Goal: Transaction & Acquisition: Purchase product/service

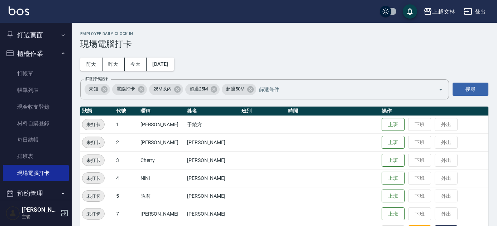
scroll to position [198, 0]
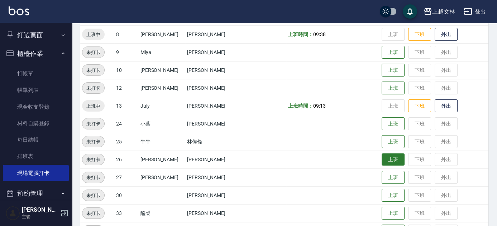
click at [381, 162] on button "上班" at bounding box center [392, 160] width 23 height 13
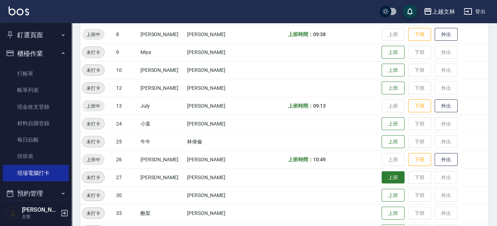
click at [385, 173] on button "上班" at bounding box center [392, 178] width 23 height 13
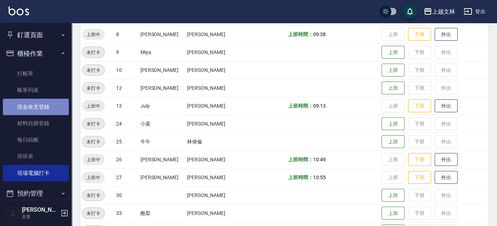
click at [39, 110] on link "現金收支登錄" at bounding box center [36, 107] width 66 height 16
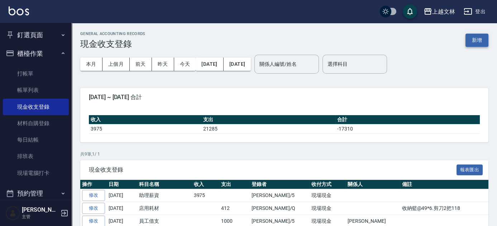
click at [479, 39] on button "新增" at bounding box center [476, 40] width 23 height 13
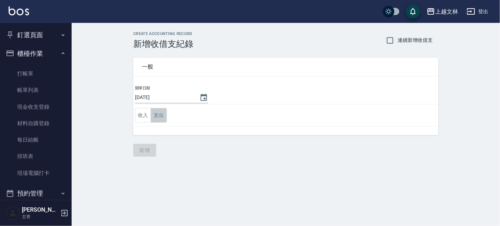
click at [155, 114] on button "支出" at bounding box center [159, 115] width 16 height 15
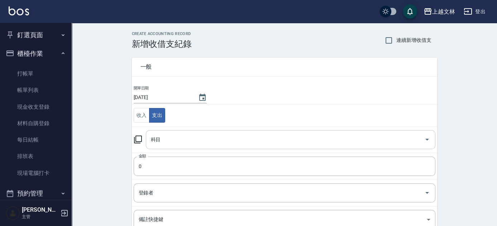
click at [168, 138] on input "科目" at bounding box center [285, 140] width 272 height 13
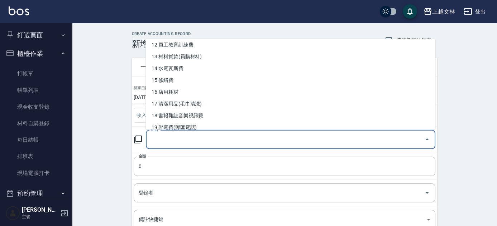
scroll to position [146, 0]
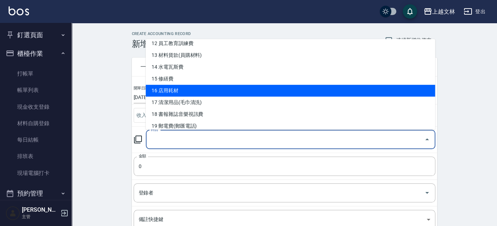
click at [177, 92] on li "16 店用耗材" at bounding box center [290, 91] width 289 height 12
type input "16 店用耗材"
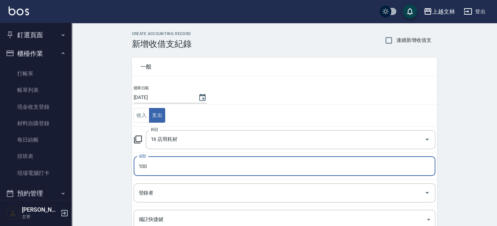
type input "100"
click at [467, 192] on div "CREATE ACCOUNTING RECORD 新增收借支紀錄 連續新增收借支 一般 開單日期 [DATE] 收入 支出 科目 16 店用耗材 科目 金額 …" at bounding box center [284, 169] width 425 height 293
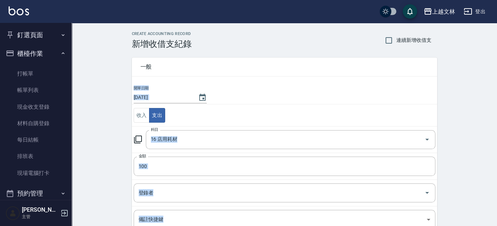
click at [467, 192] on div "CREATE ACCOUNTING RECORD 新增收借支紀錄 連續新增收借支 一般 開單日期 [DATE] 收入 支出 科目 16 店用耗材 科目 金額 …" at bounding box center [284, 169] width 425 height 293
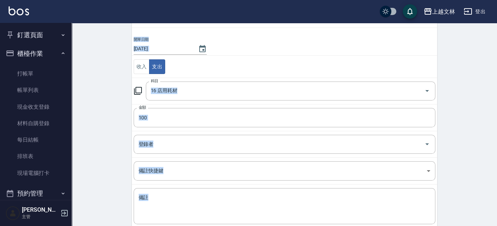
scroll to position [53, 0]
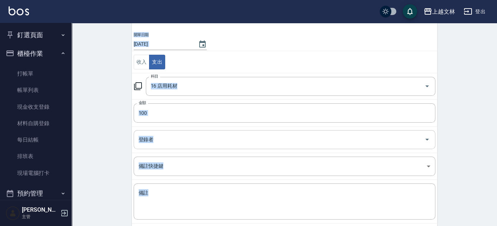
click at [150, 144] on input "登錄者" at bounding box center [279, 140] width 284 height 13
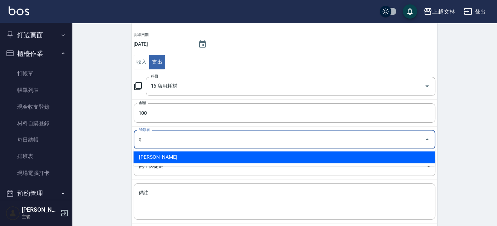
click at [153, 155] on li "[PERSON_NAME]" at bounding box center [284, 157] width 302 height 12
type input "[PERSON_NAME]"
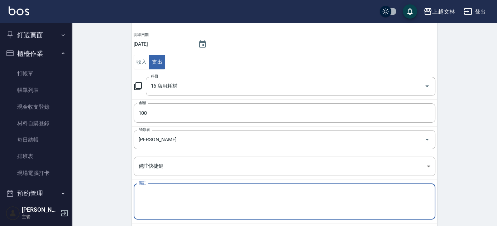
click at [155, 192] on textarea "備註" at bounding box center [284, 202] width 291 height 24
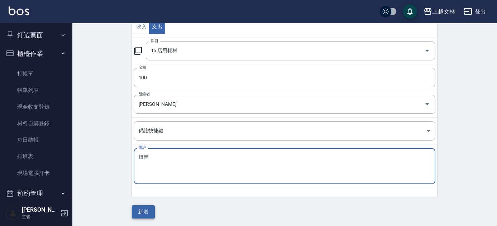
type textarea "燈管"
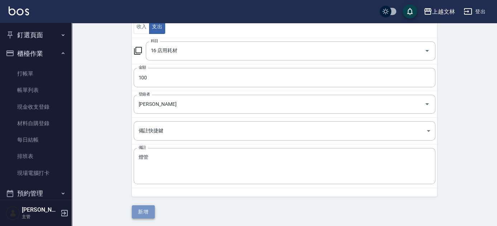
click at [139, 208] on button "新增" at bounding box center [143, 212] width 23 height 13
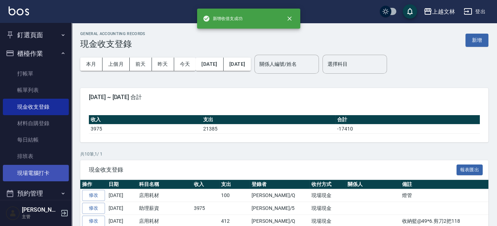
click at [42, 171] on link "現場電腦打卡" at bounding box center [36, 173] width 66 height 16
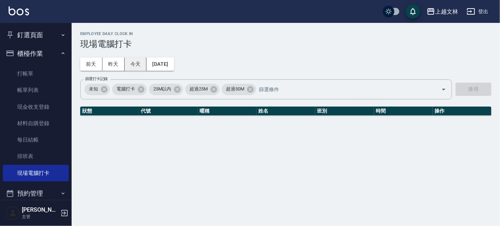
click at [136, 67] on button "今天" at bounding box center [136, 64] width 22 height 13
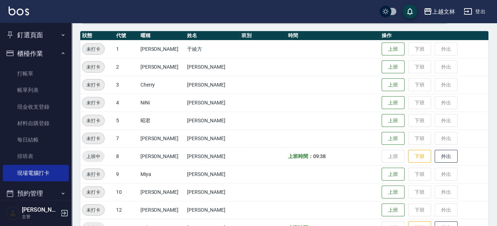
scroll to position [89, 0]
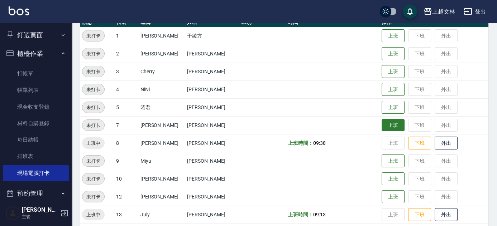
click at [383, 126] on button "上班" at bounding box center [392, 125] width 23 height 13
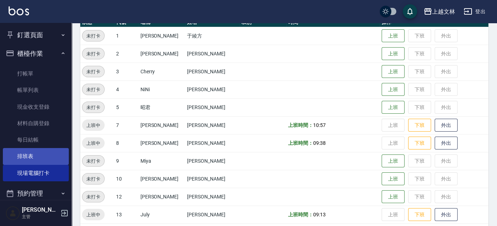
click at [36, 156] on link "排班表" at bounding box center [36, 156] width 66 height 16
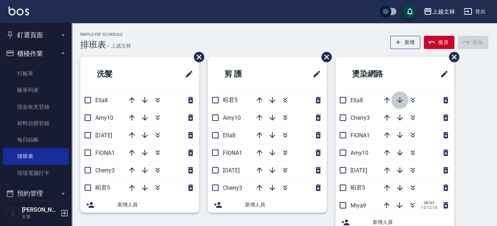
click at [400, 101] on icon "button" at bounding box center [400, 100] width 6 height 6
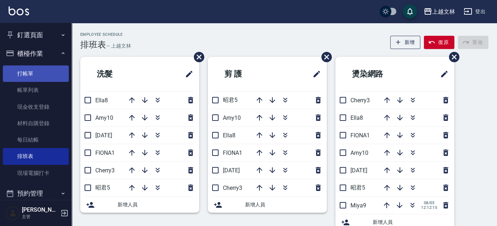
click at [27, 71] on link "打帳單" at bounding box center [36, 74] width 66 height 16
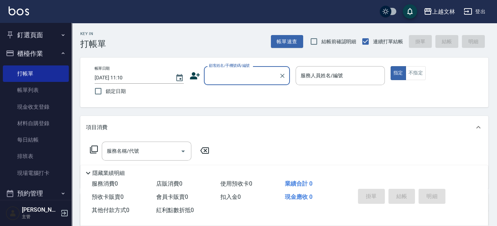
click at [21, 155] on link "排班表" at bounding box center [36, 156] width 66 height 16
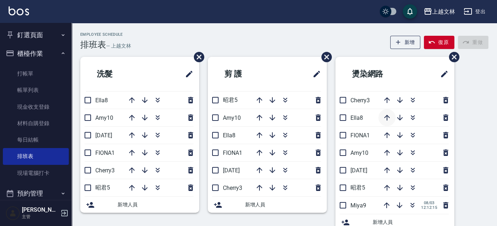
click at [387, 116] on icon "button" at bounding box center [387, 118] width 6 height 6
click at [384, 99] on icon "button" at bounding box center [386, 100] width 9 height 9
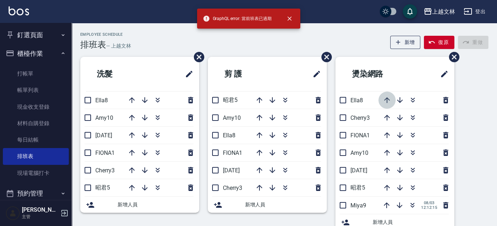
click at [385, 101] on icon "button" at bounding box center [386, 100] width 9 height 9
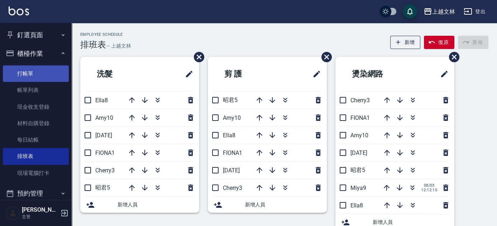
click at [32, 74] on link "打帳單" at bounding box center [36, 74] width 66 height 16
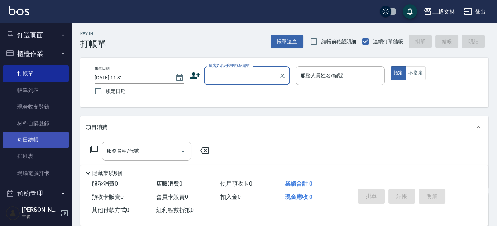
click at [37, 139] on link "每日結帳" at bounding box center [36, 140] width 66 height 16
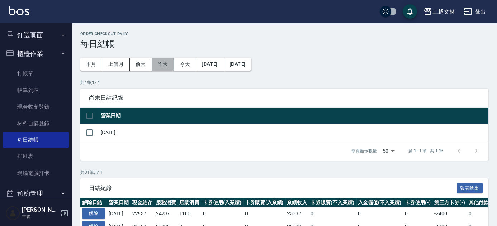
click at [168, 67] on button "昨天" at bounding box center [163, 64] width 22 height 13
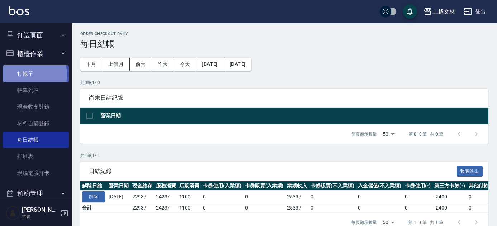
click at [23, 74] on link "打帳單" at bounding box center [36, 74] width 66 height 16
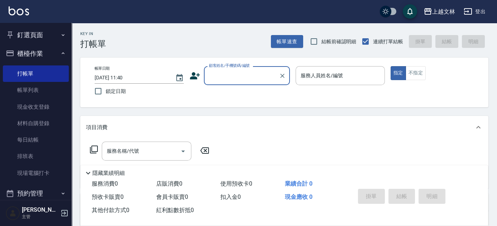
click at [215, 79] on input "顧客姓名/手機號碼/編號" at bounding box center [241, 75] width 69 height 13
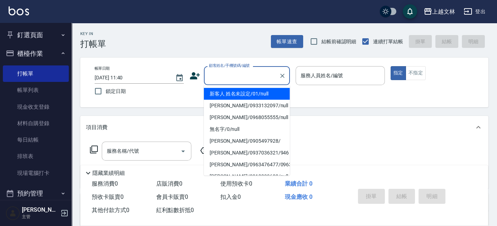
click at [226, 92] on li "新客人 姓名未設定/01/null" at bounding box center [247, 94] width 86 height 12
type input "新客人 姓名未設定/01/null"
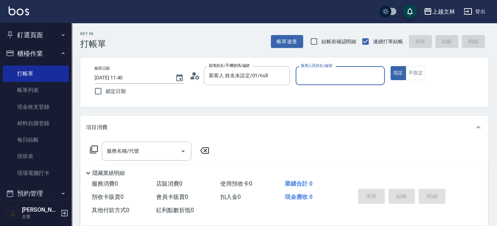
click at [371, 78] on input "服務人員姓名/編號" at bounding box center [340, 75] width 83 height 13
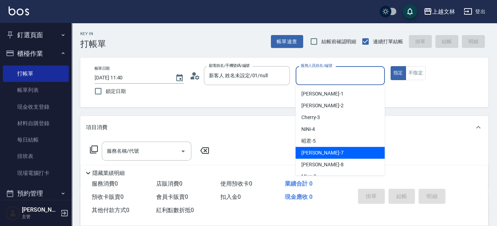
click at [365, 156] on div "Tiffany -7" at bounding box center [339, 153] width 89 height 12
type input "Tiffany-7"
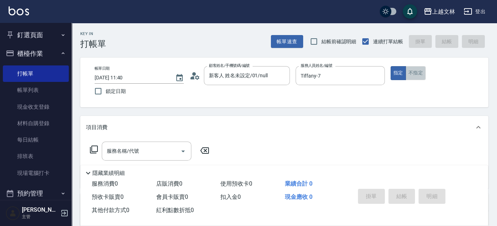
click at [422, 76] on button "不指定" at bounding box center [415, 73] width 20 height 14
click at [176, 155] on input "服務名稱/代號" at bounding box center [141, 151] width 72 height 13
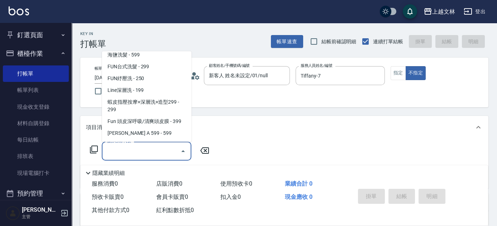
scroll to position [158, 0]
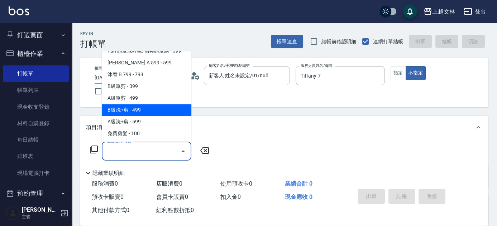
click at [155, 110] on span "B級洗+剪 - 499" at bounding box center [147, 111] width 90 height 12
type input "B級洗+剪(203)"
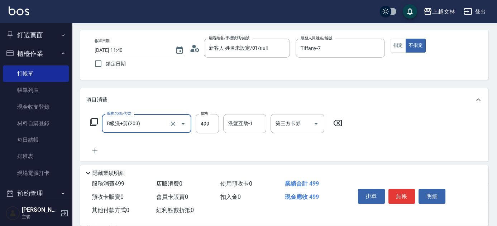
scroll to position [65, 0]
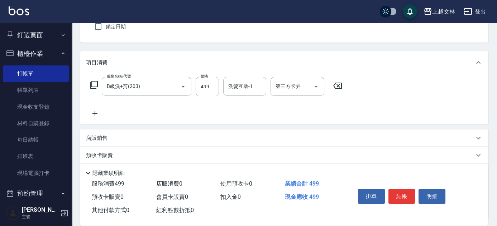
click at [94, 116] on icon at bounding box center [95, 114] width 18 height 9
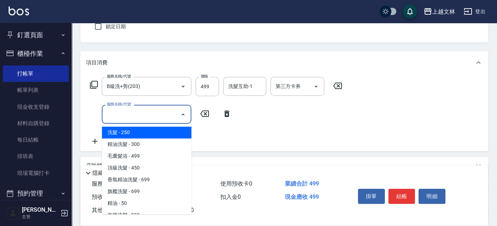
click at [109, 120] on input "服務名稱/代號" at bounding box center [141, 114] width 72 height 13
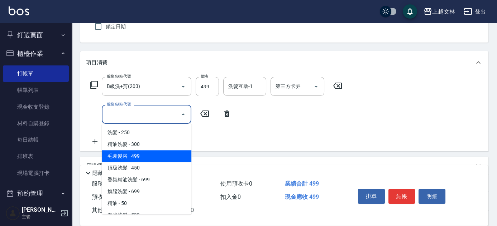
scroll to position [32, 0]
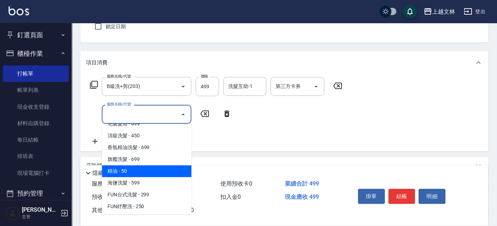
click at [136, 169] on span "精油 - 50" at bounding box center [147, 171] width 90 height 12
type input "精油(107)"
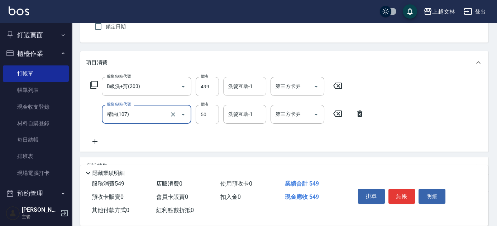
scroll to position [0, 0]
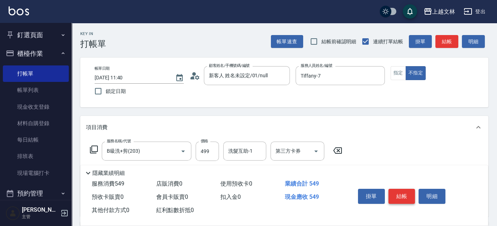
click at [402, 189] on button "結帳" at bounding box center [401, 196] width 27 height 15
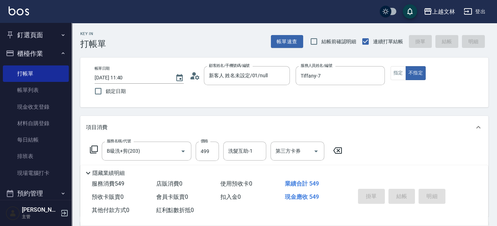
type input "[DATE] 11:55"
